Goal: Task Accomplishment & Management: Manage account settings

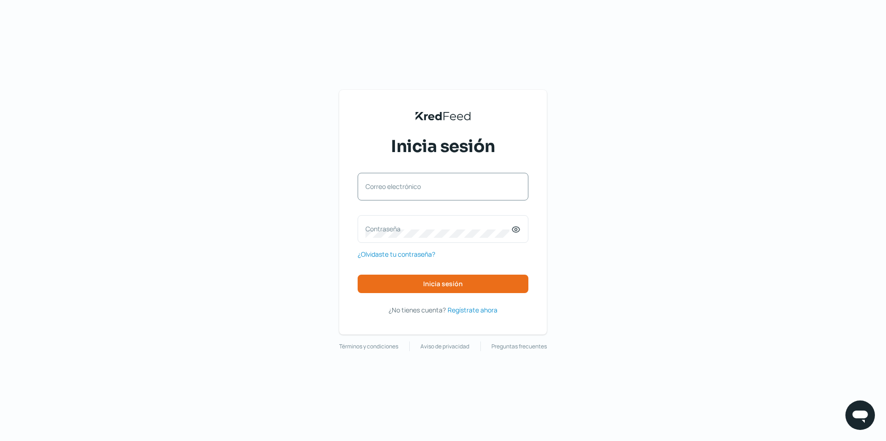
click at [398, 188] on label "Correo electrónico" at bounding box center [438, 186] width 146 height 9
click at [398, 188] on input "Correo electrónico" at bounding box center [442, 191] width 155 height 8
type input "[EMAIL_ADDRESS][DOMAIN_NAME]"
click at [451, 287] on span "Inicia sesión" at bounding box center [443, 284] width 40 height 6
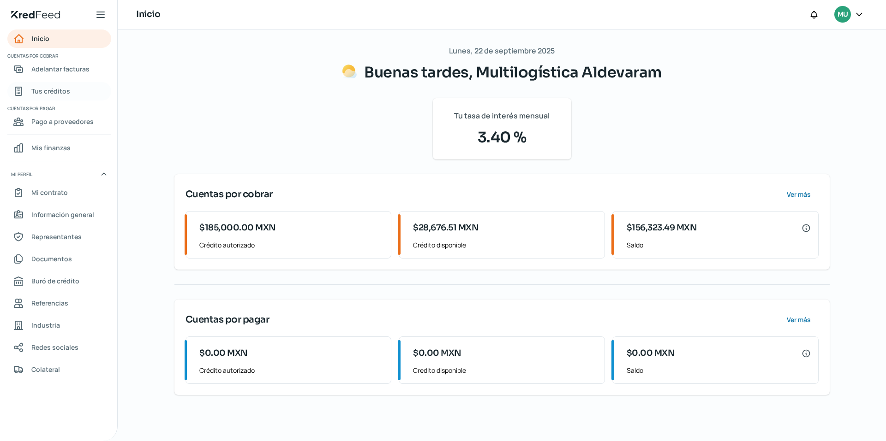
click at [49, 91] on span "Tus créditos" at bounding box center [50, 91] width 39 height 12
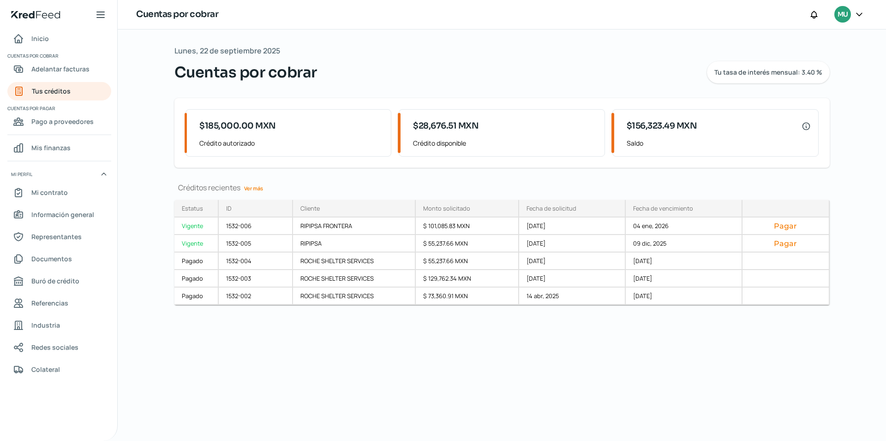
click at [859, 13] on icon at bounding box center [858, 14] width 9 height 9
click at [764, 126] on span "Cerrar sesión" at bounding box center [779, 125] width 42 height 12
